Goal: Task Accomplishment & Management: Manage account settings

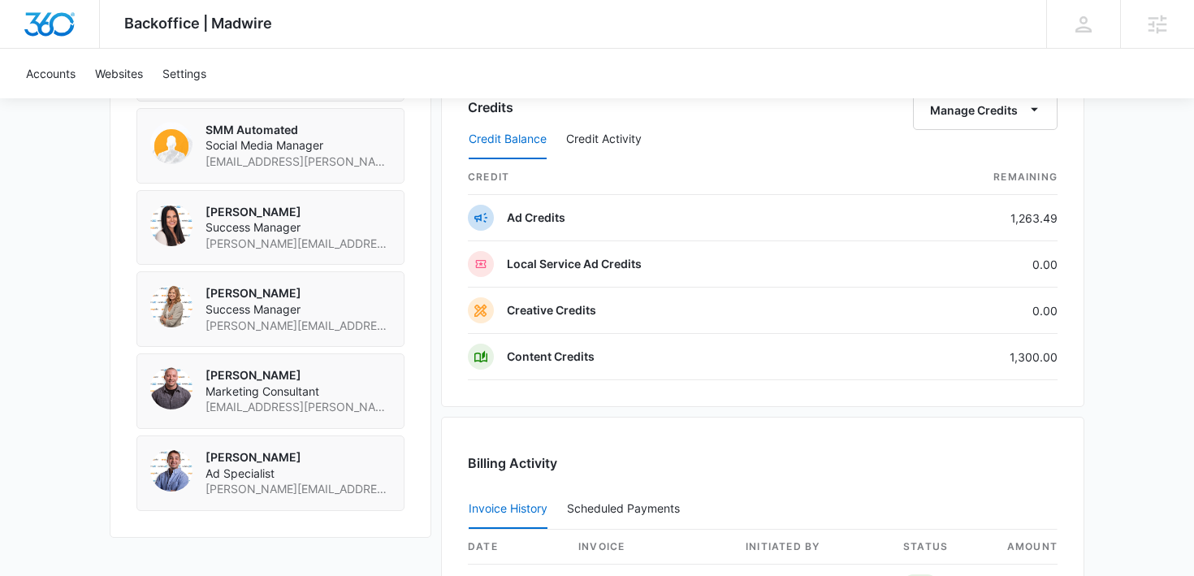
scroll to position [1287, 0]
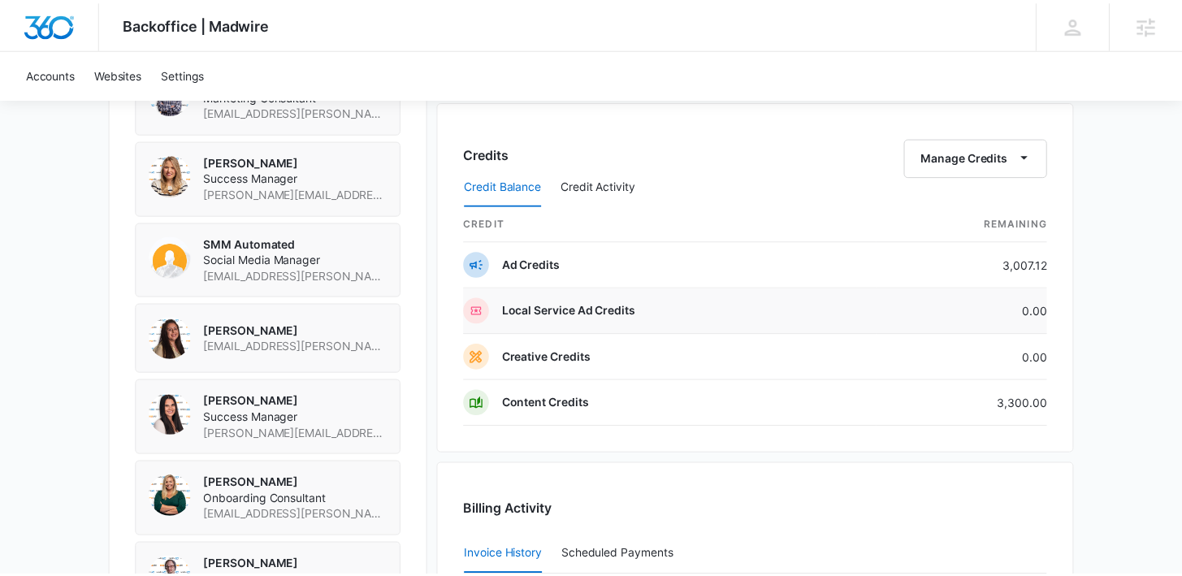
scroll to position [1247, 0]
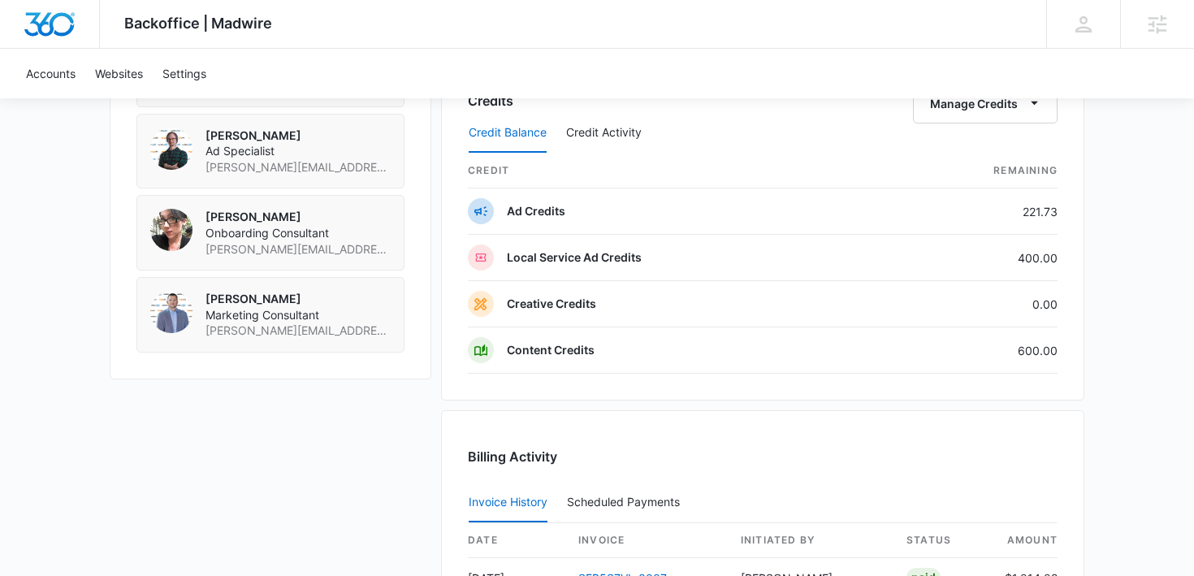
scroll to position [1297, 0]
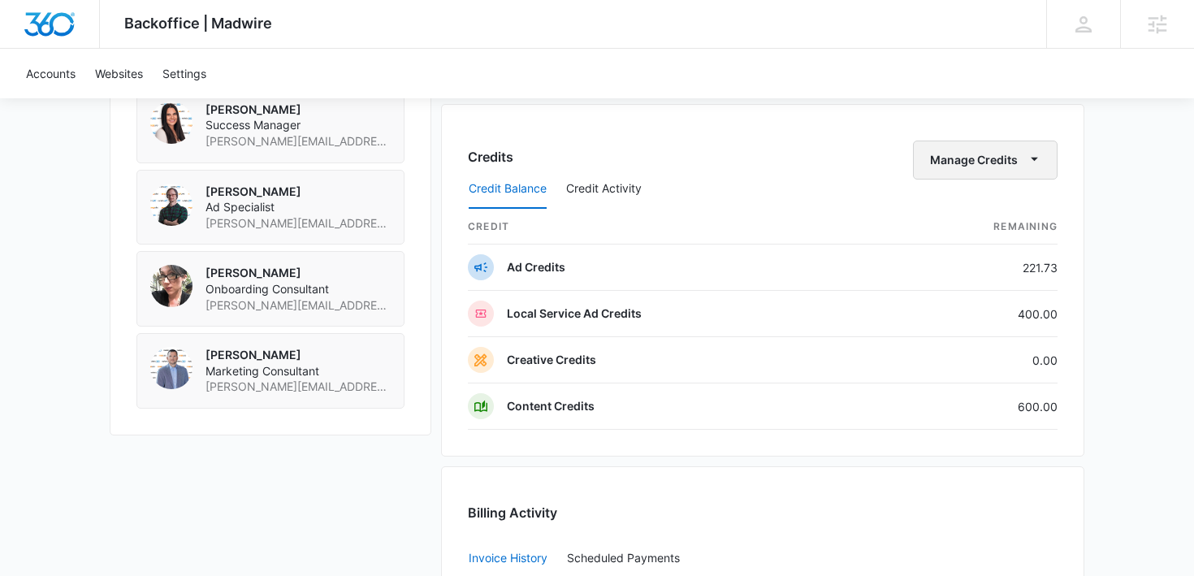
click at [995, 158] on button "Manage Credits" at bounding box center [985, 160] width 145 height 39
click at [958, 215] on div "Transfer Credits" at bounding box center [976, 211] width 85 height 11
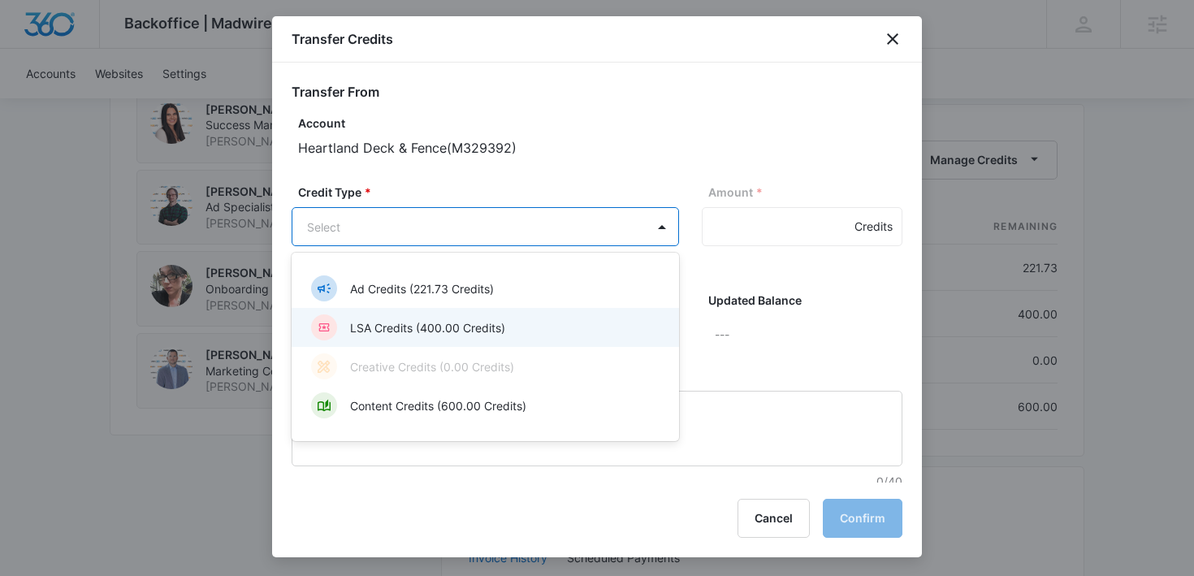
click at [365, 339] on div "LSA Credits (400.00 Credits)" at bounding box center [483, 327] width 345 height 26
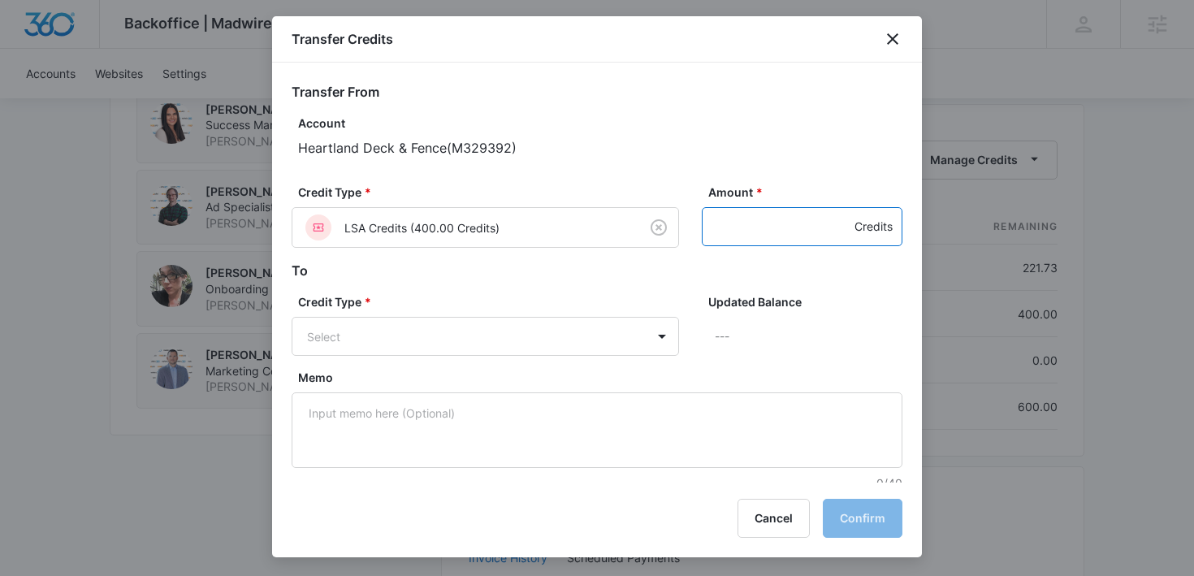
click at [712, 242] on input "Amount *" at bounding box center [802, 226] width 201 height 39
type input "400"
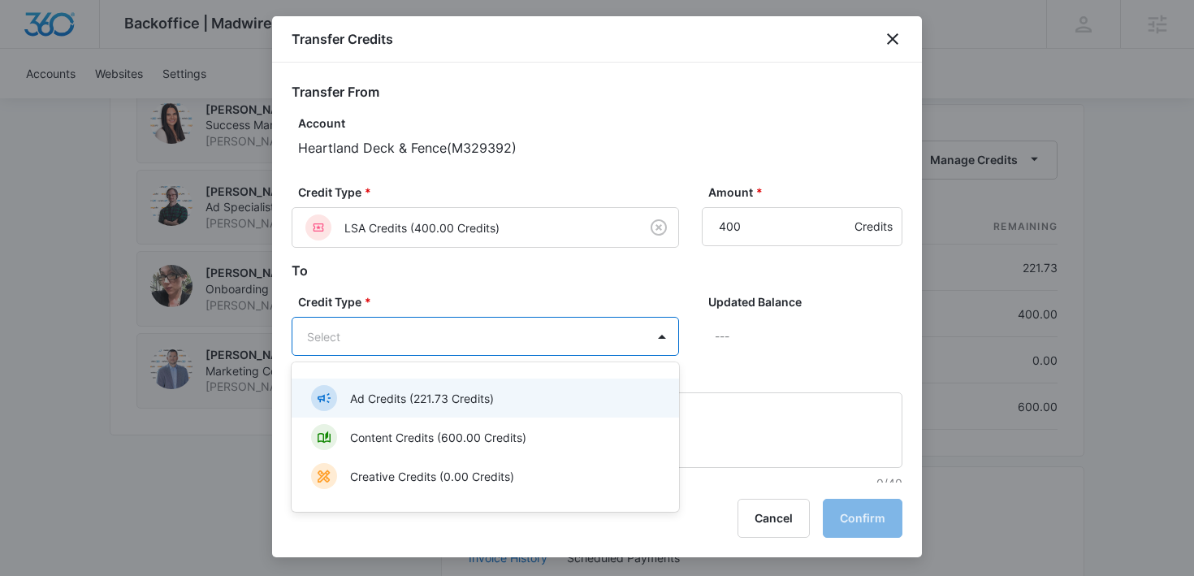
click at [456, 399] on p "Ad Credits (221.73 Credits)" at bounding box center [422, 398] width 144 height 17
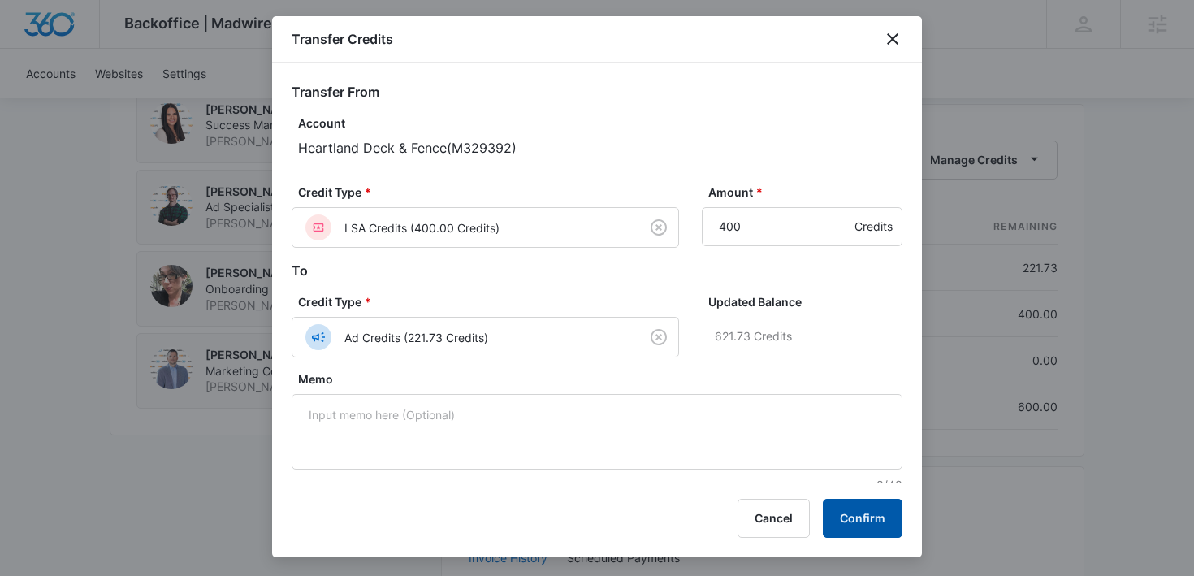
click at [878, 512] on button "Confirm" at bounding box center [863, 518] width 80 height 39
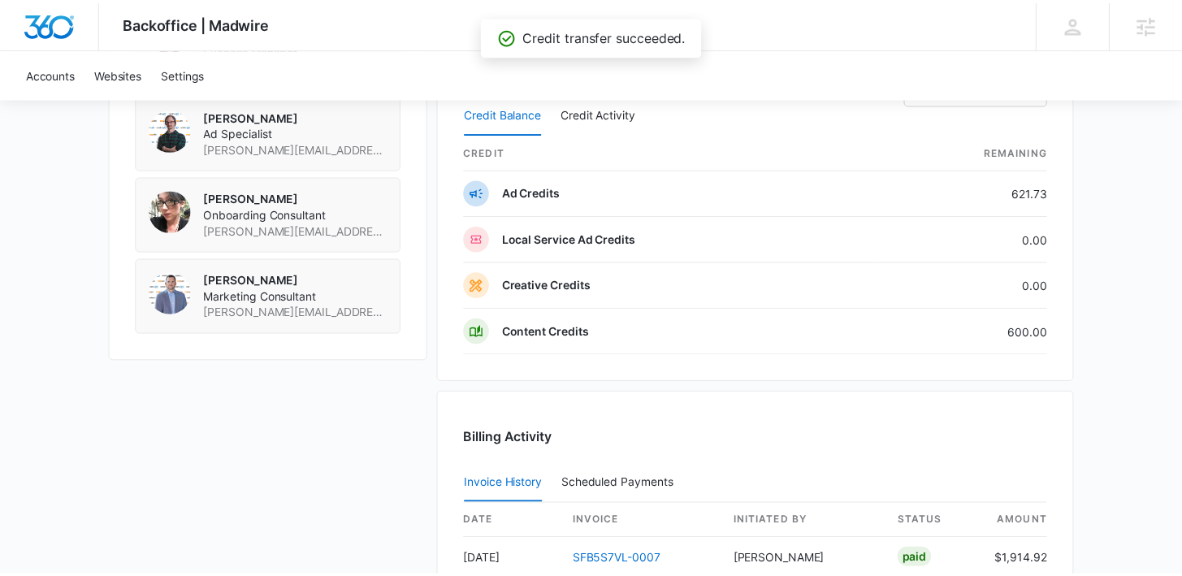
scroll to position [1395, 0]
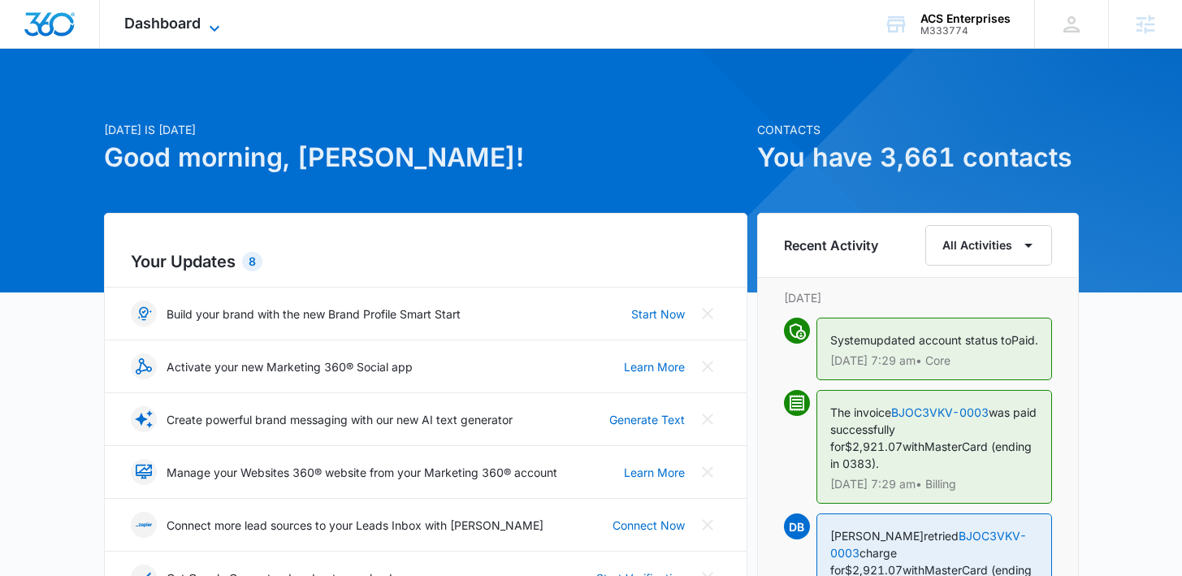
click at [160, 19] on span "Dashboard" at bounding box center [162, 23] width 76 height 17
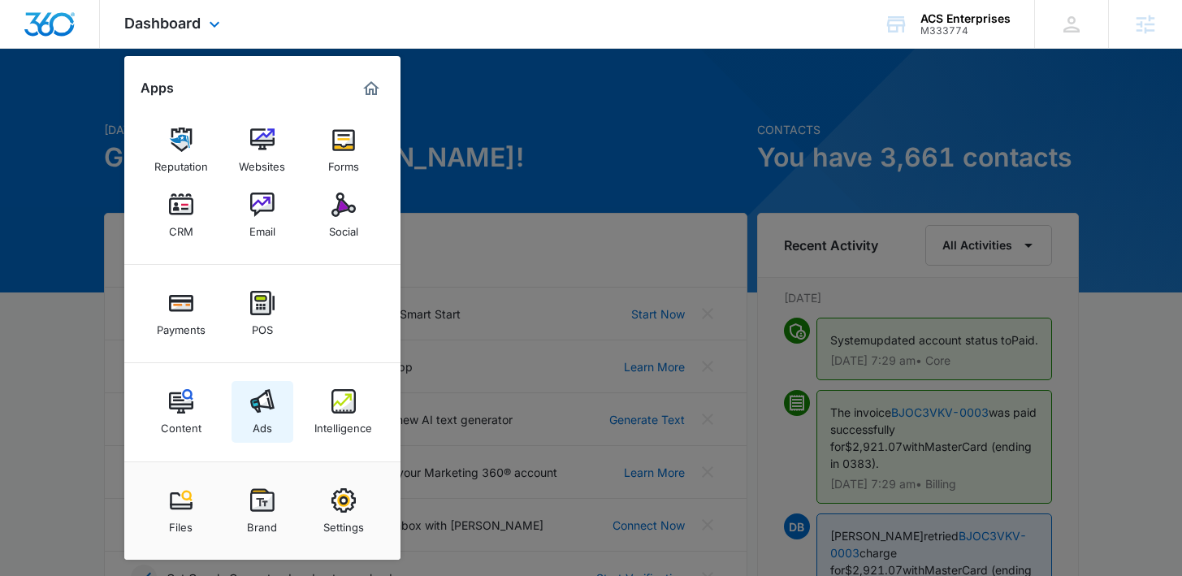
click at [261, 408] on img at bounding box center [262, 401] width 24 height 24
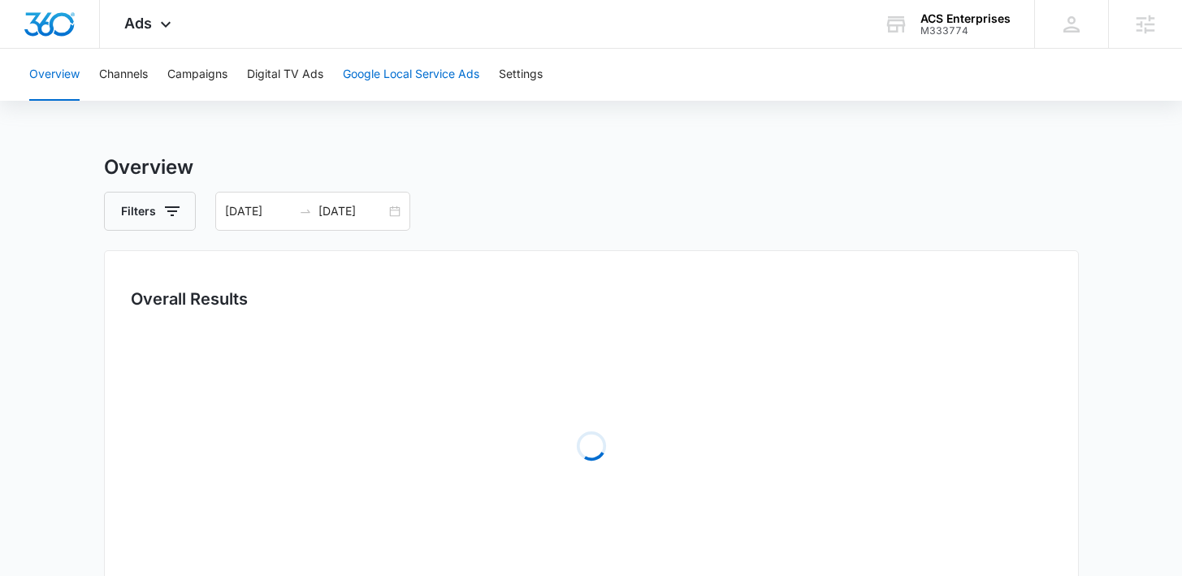
click at [371, 81] on button "Google Local Service Ads" at bounding box center [411, 75] width 136 height 52
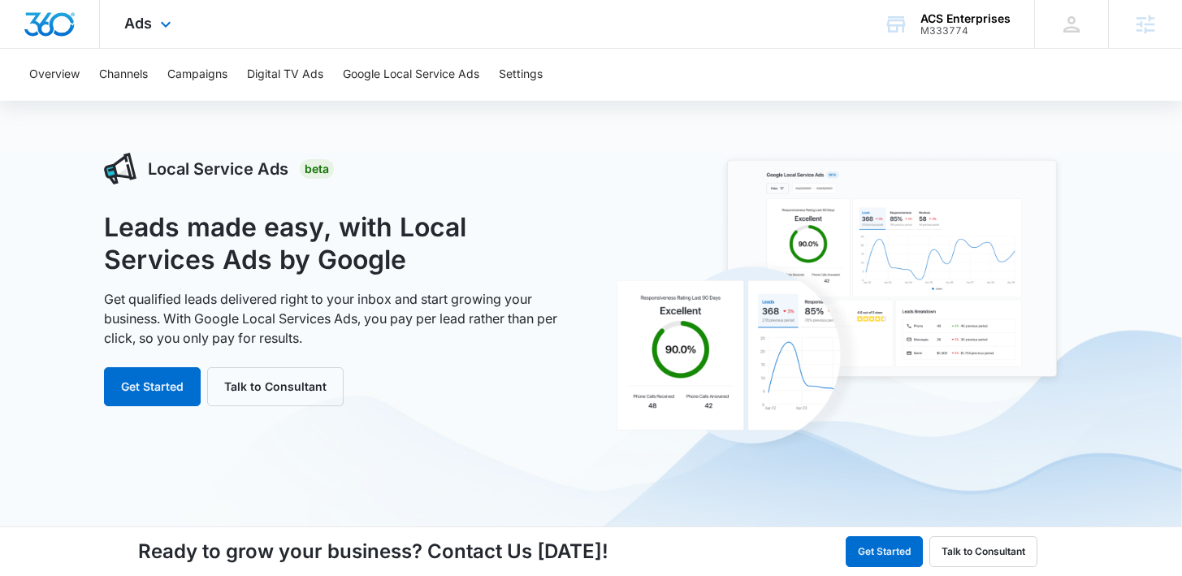
click at [130, 32] on div "Ads Apps Reputation Websites Forms CRM Email Social Payments POS Content Ads In…" at bounding box center [150, 24] width 100 height 48
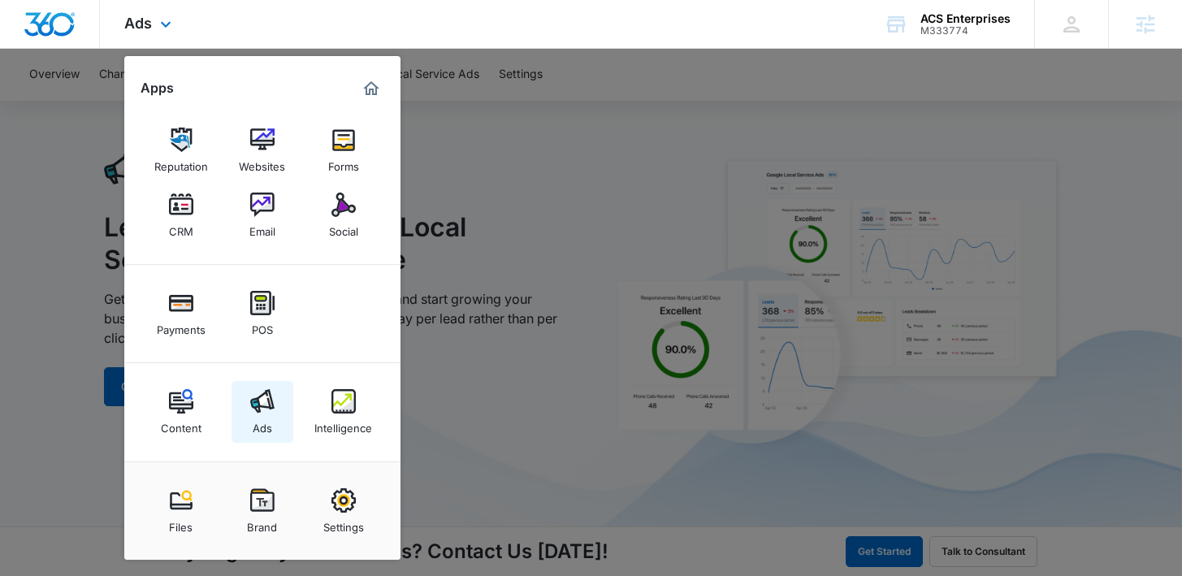
click at [250, 409] on img at bounding box center [262, 401] width 24 height 24
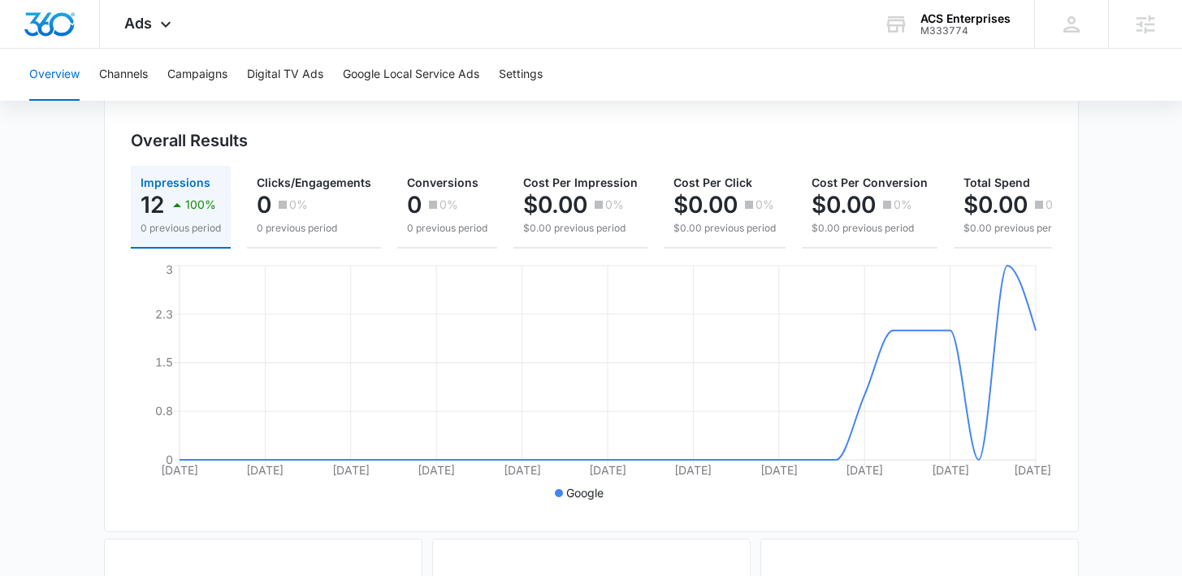
scroll to position [145, 0]
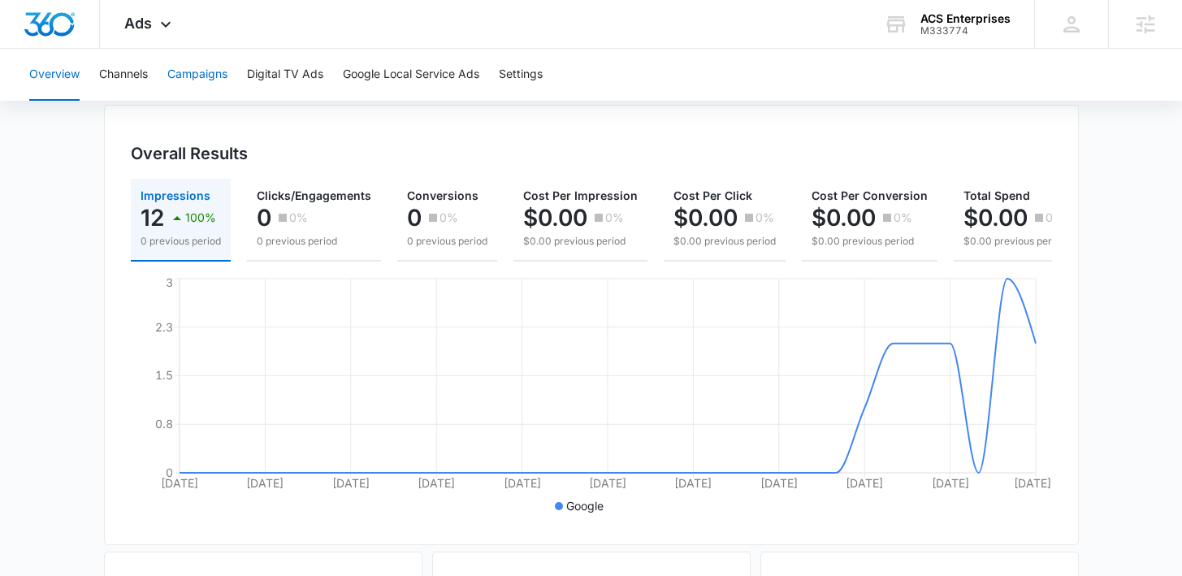
click at [187, 72] on button "Campaigns" at bounding box center [197, 75] width 60 height 52
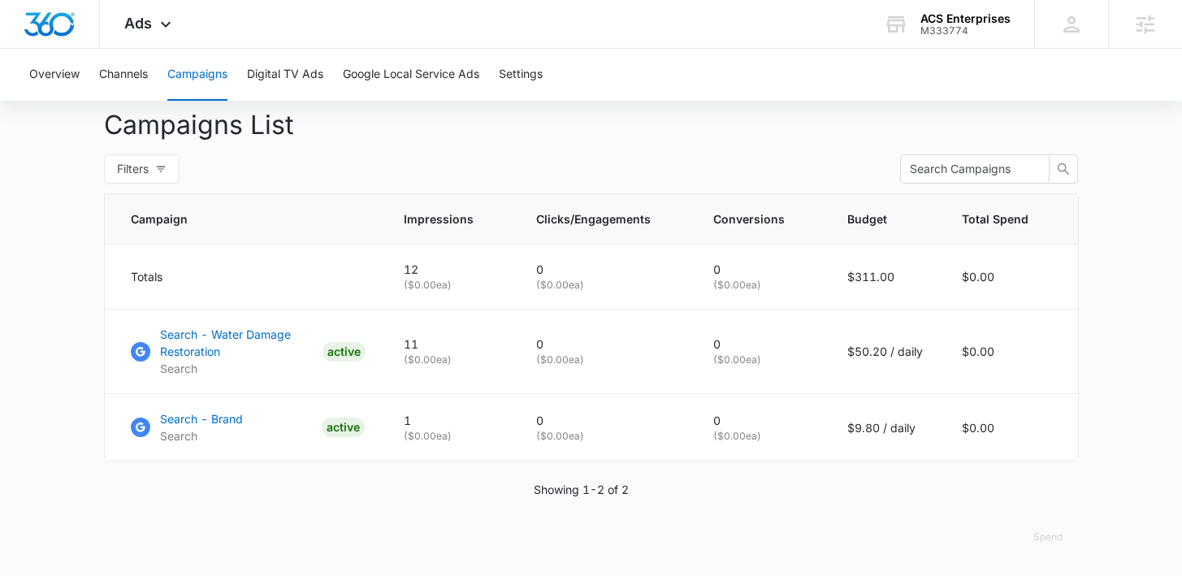
scroll to position [612, 0]
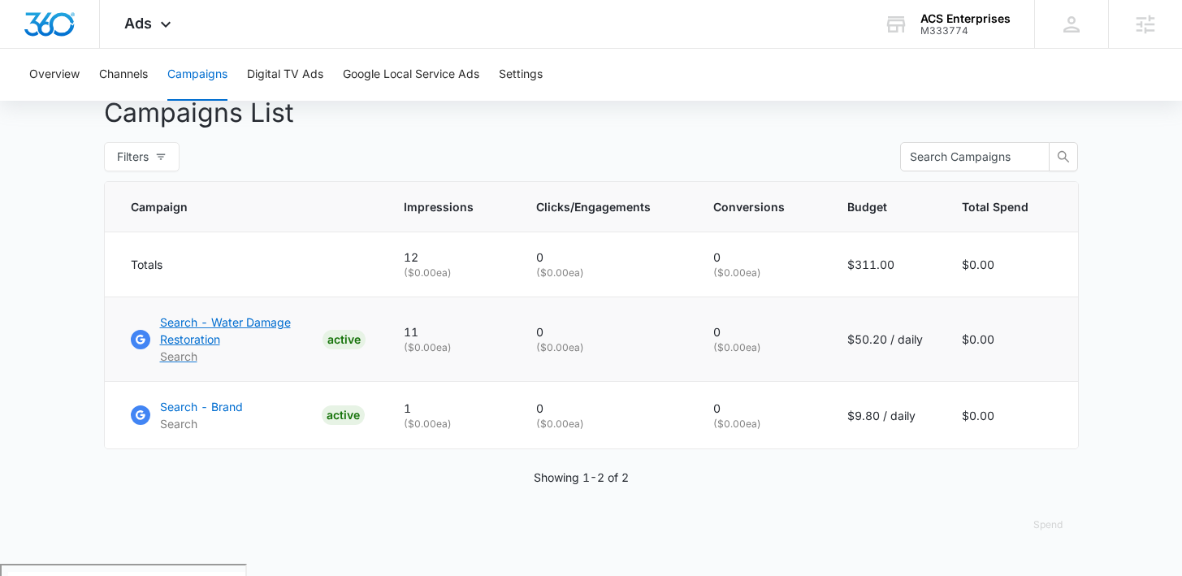
click at [188, 348] on p "Search - Water Damage Restoration" at bounding box center [238, 330] width 156 height 34
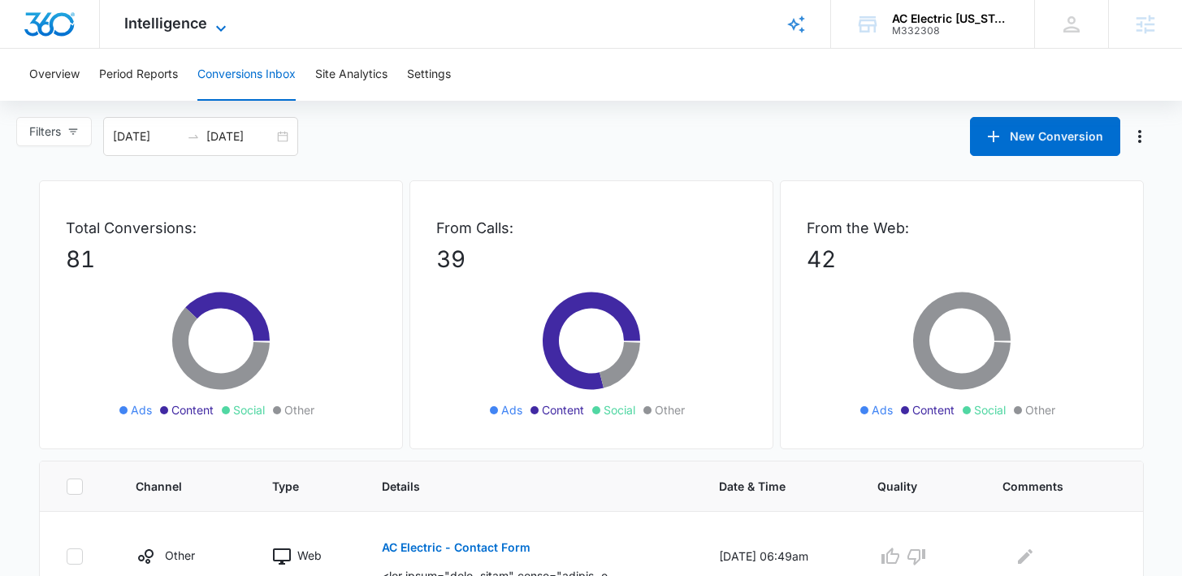
click at [205, 27] on span "Intelligence" at bounding box center [165, 23] width 83 height 17
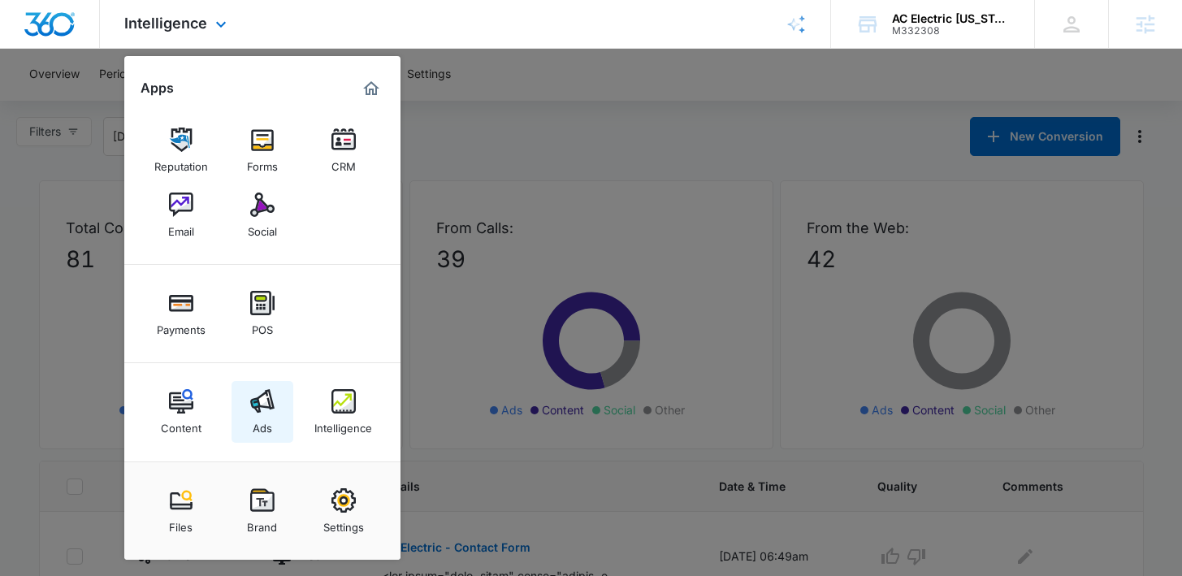
click at [277, 411] on link "Ads" at bounding box center [262, 412] width 62 height 62
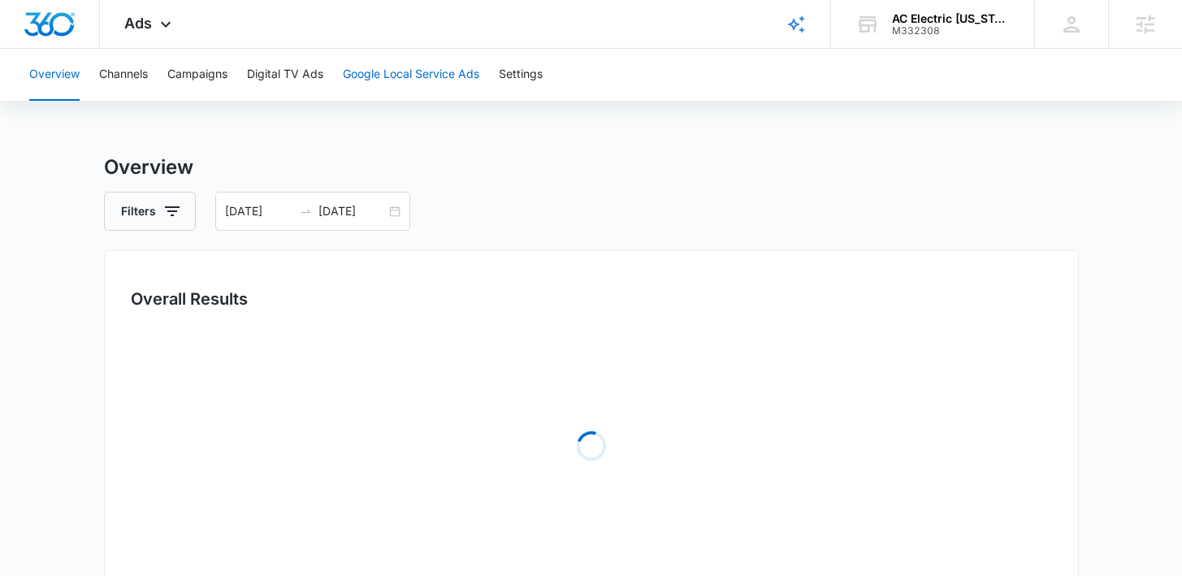
click at [382, 70] on button "Google Local Service Ads" at bounding box center [411, 75] width 136 height 52
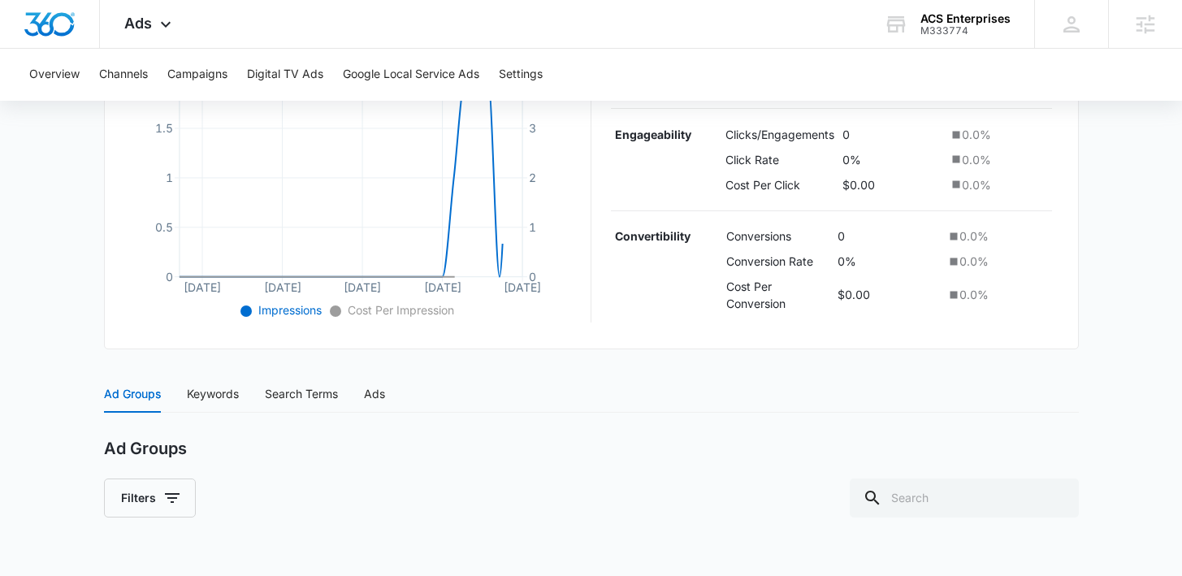
scroll to position [449, 0]
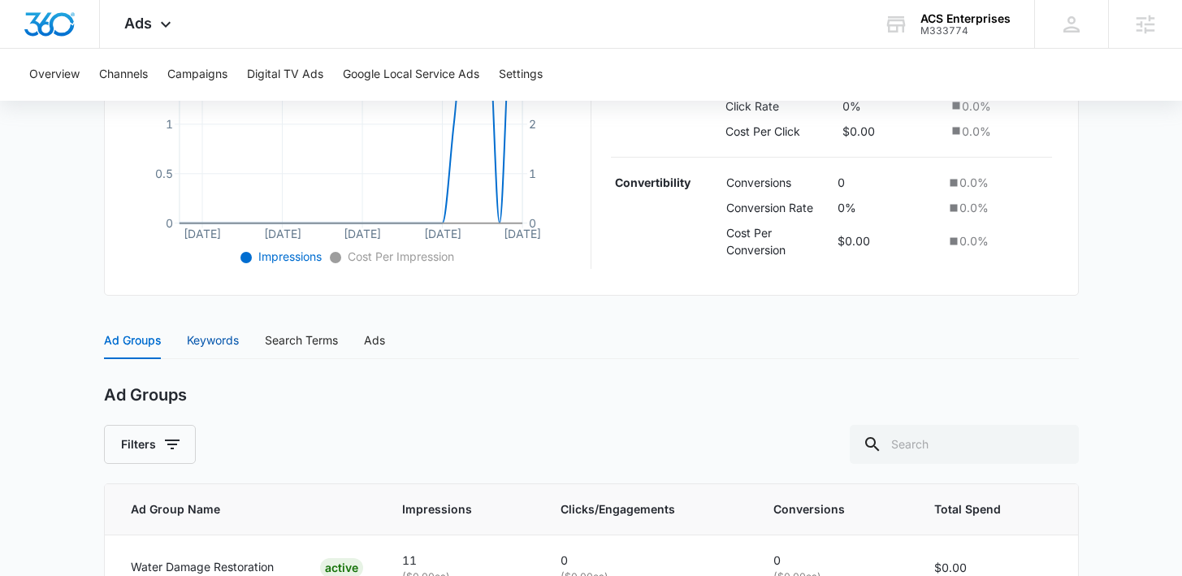
click at [217, 341] on div "Keywords" at bounding box center [213, 340] width 52 height 18
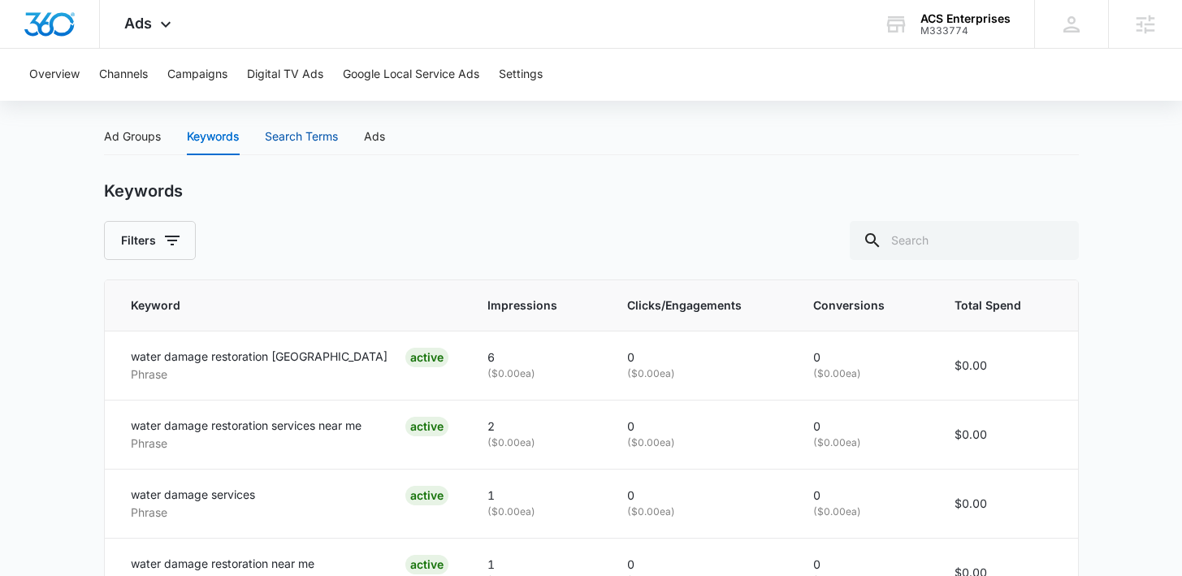
click at [309, 136] on div "Search Terms" at bounding box center [301, 137] width 73 height 18
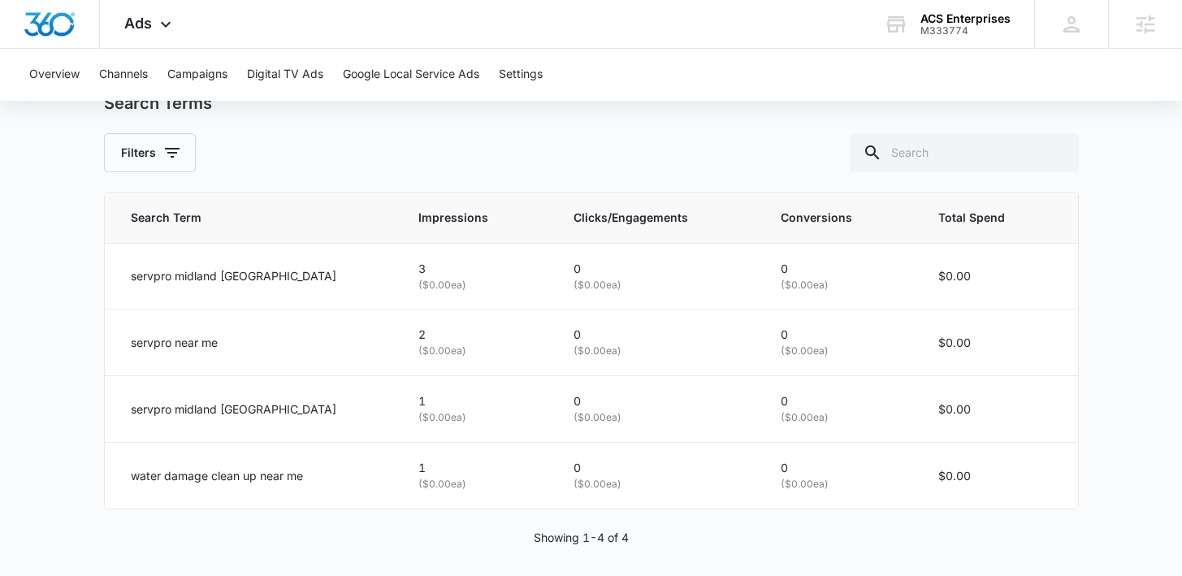
scroll to position [750, 0]
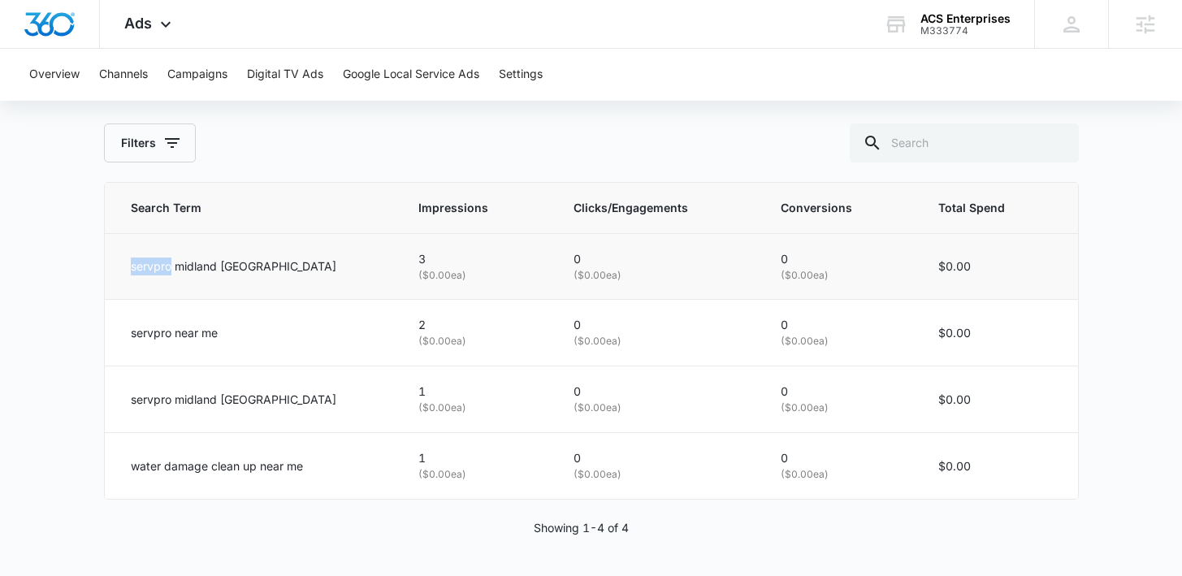
drag, startPoint x: 132, startPoint y: 267, endPoint x: 171, endPoint y: 267, distance: 39.0
click at [171, 267] on p "servpro midland tx" at bounding box center [233, 266] width 205 height 18
click at [302, 349] on td "servpro near me" at bounding box center [252, 333] width 294 height 67
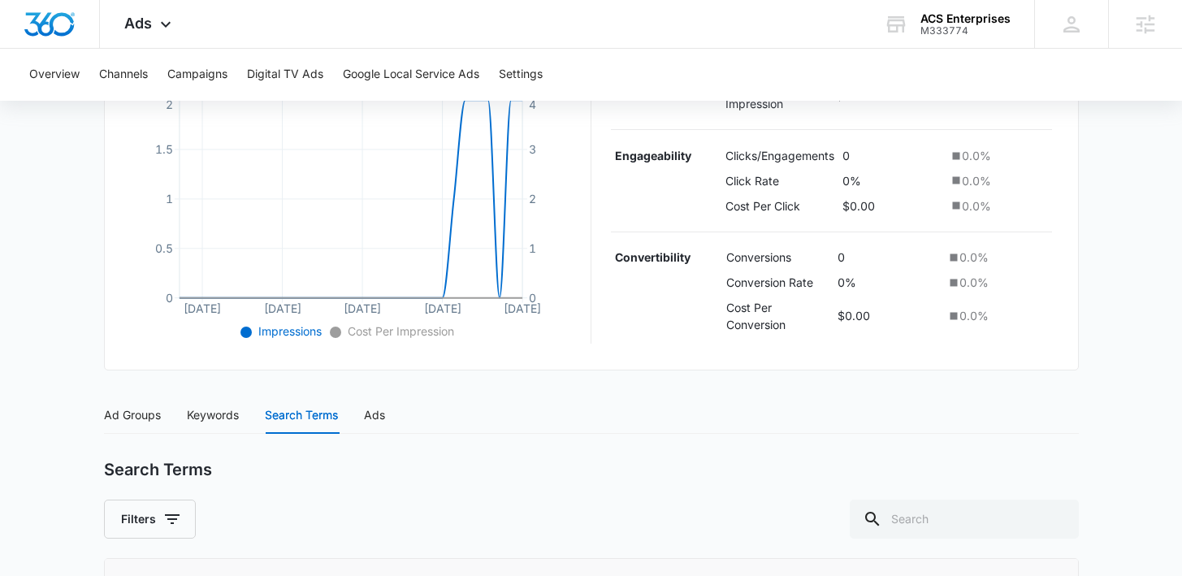
scroll to position [365, 0]
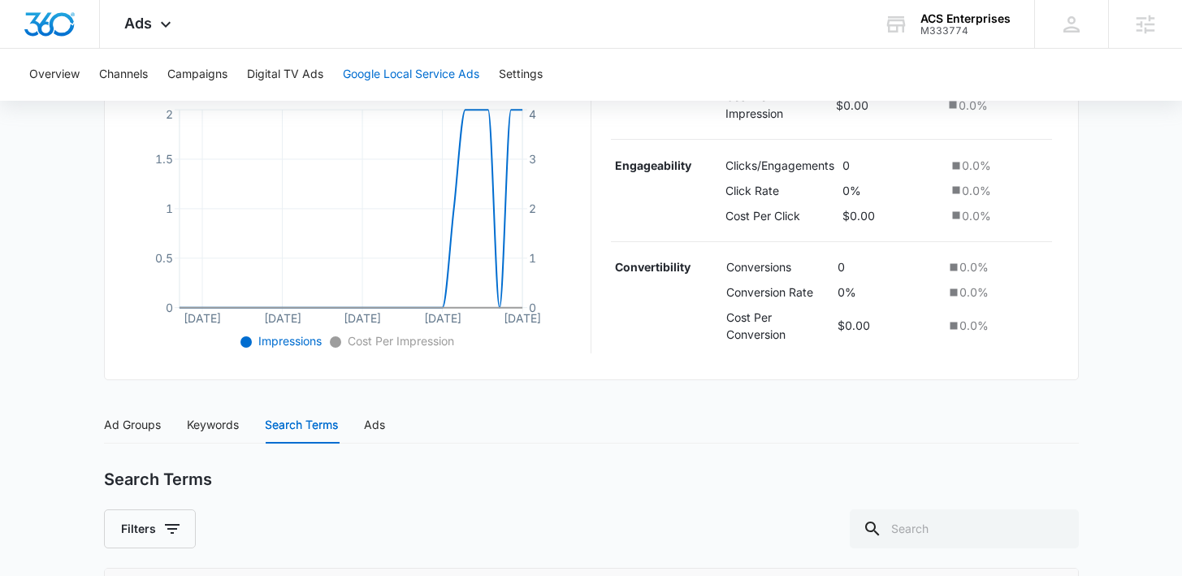
click at [405, 77] on button "Google Local Service Ads" at bounding box center [411, 75] width 136 height 52
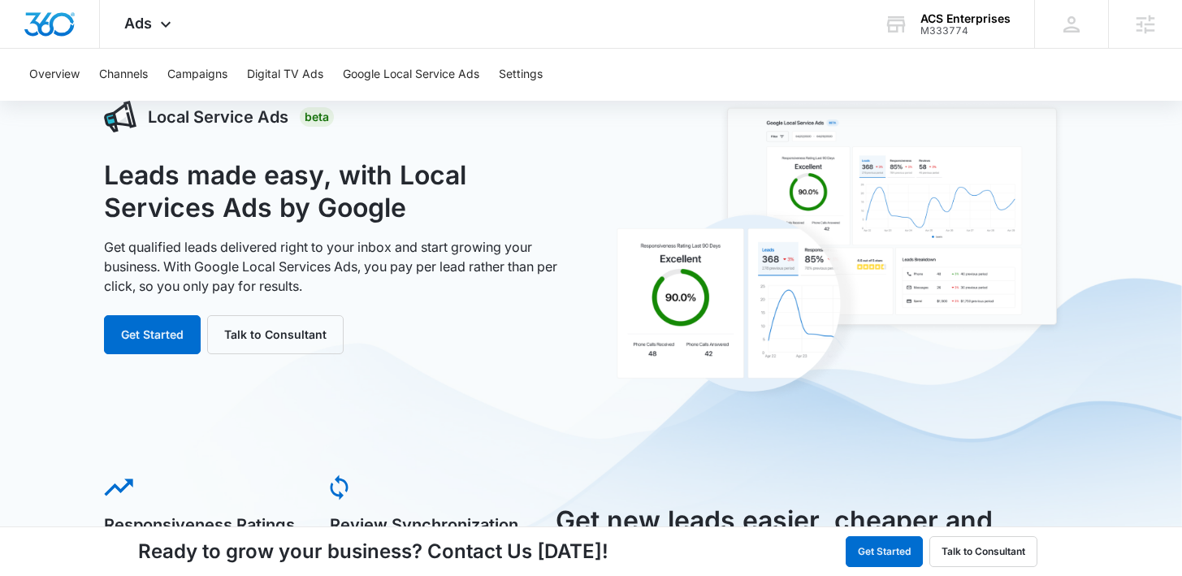
scroll to position [62, 0]
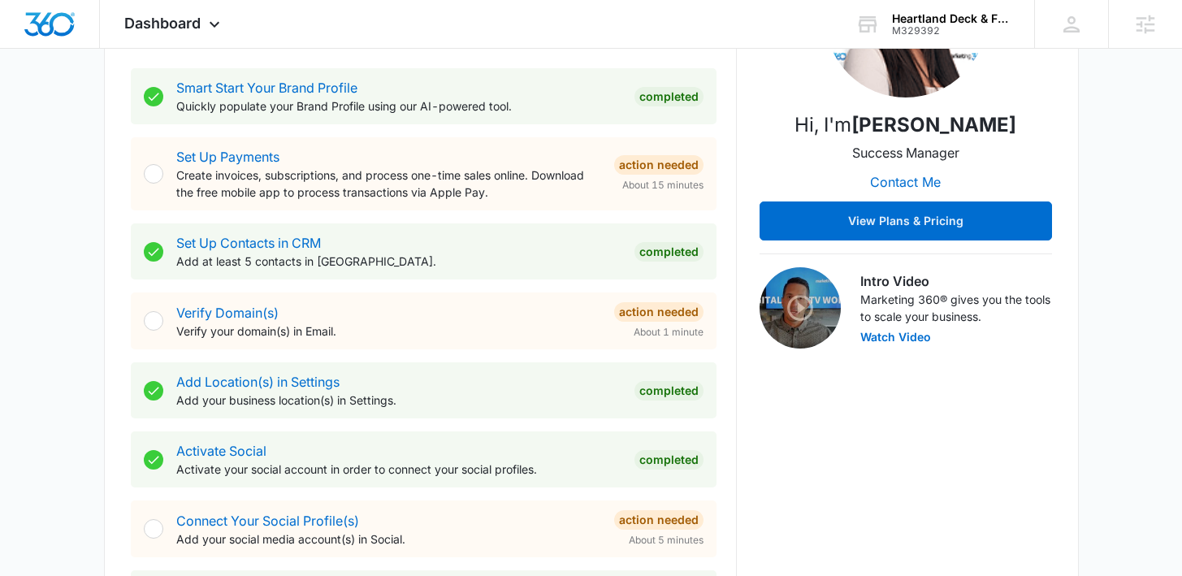
scroll to position [19, 0]
